Goal: Information Seeking & Learning: Learn about a topic

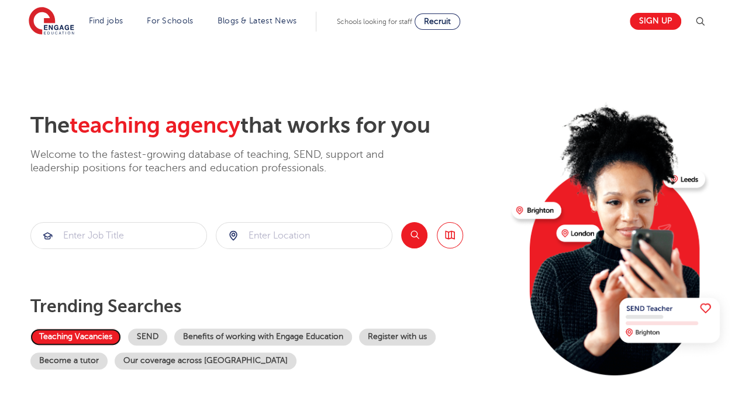
click at [89, 340] on link "Teaching Vacancies" at bounding box center [75, 336] width 91 height 17
click at [313, 233] on input "search" at bounding box center [303, 236] width 175 height 26
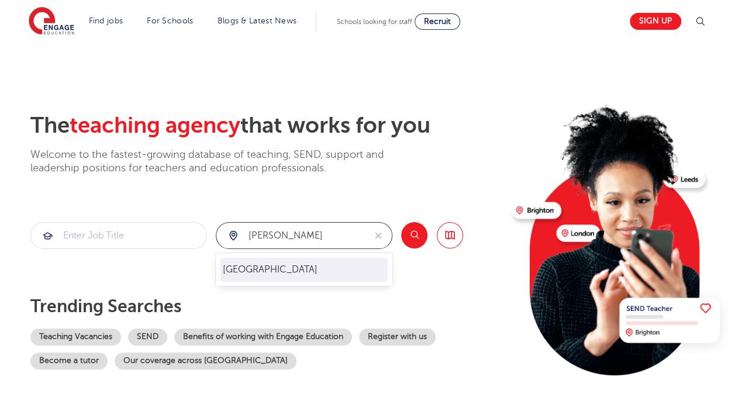
click at [245, 263] on li "[GEOGRAPHIC_DATA]" at bounding box center [303, 269] width 167 height 23
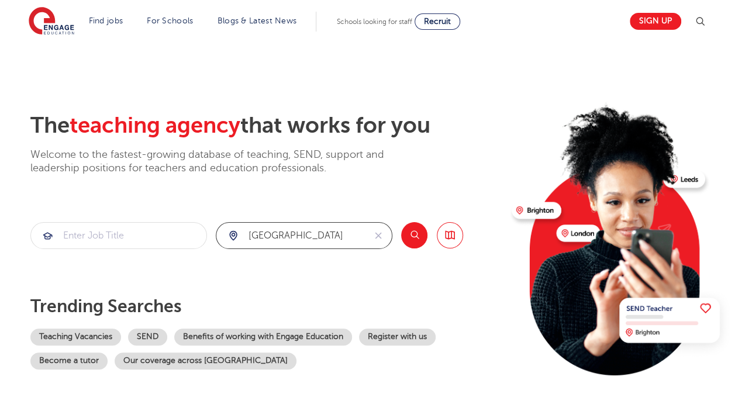
type input "[GEOGRAPHIC_DATA]"
click at [138, 237] on input "search" at bounding box center [118, 236] width 175 height 26
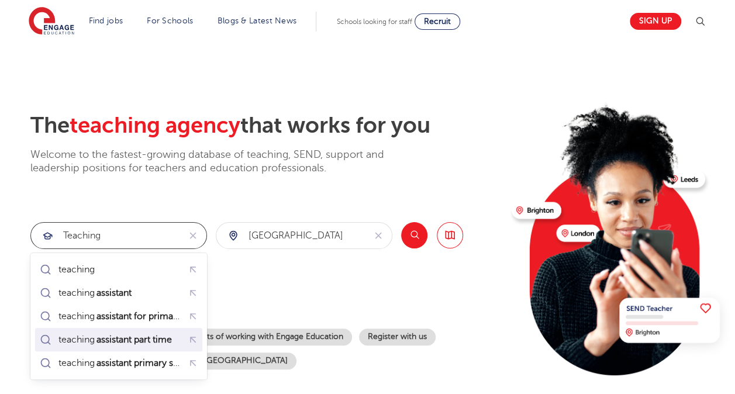
click at [140, 332] on div "teaching assistant part time" at bounding box center [107, 339] width 141 height 16
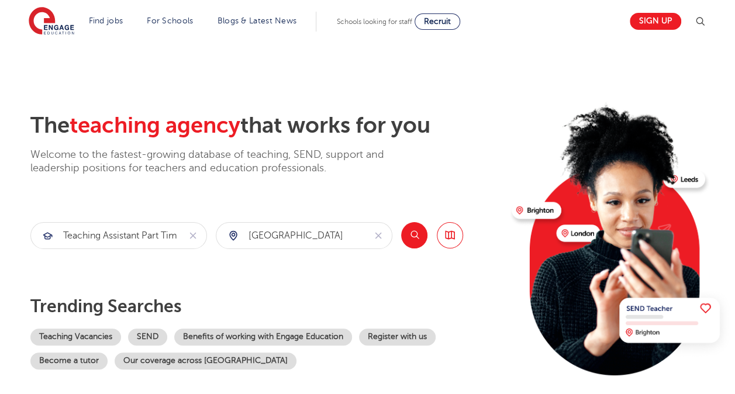
click at [423, 233] on button "Search" at bounding box center [414, 235] width 26 height 26
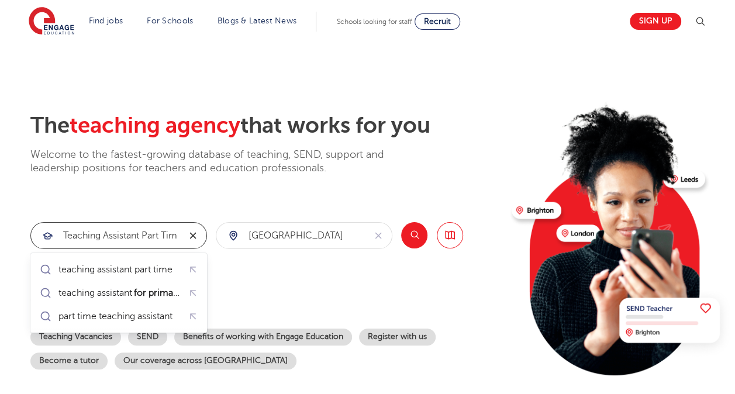
scroll to position [0, 6]
drag, startPoint x: 142, startPoint y: 234, endPoint x: 187, endPoint y: 233, distance: 45.0
click at [187, 233] on form "teaching assistant part time" at bounding box center [118, 235] width 176 height 27
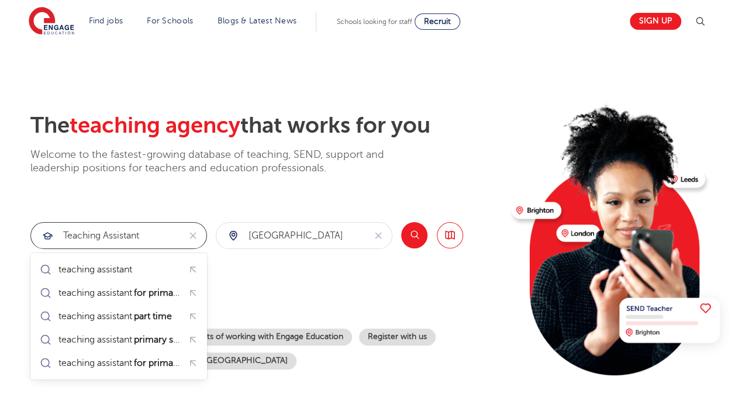
type input "teaching assistant"
click at [293, 278] on div "The teaching agency that works for you Welcome to the fastest-growing database …" at bounding box center [266, 253] width 472 height 283
click at [412, 231] on button "Search" at bounding box center [414, 235] width 26 height 26
